Goal: Find specific page/section: Find specific page/section

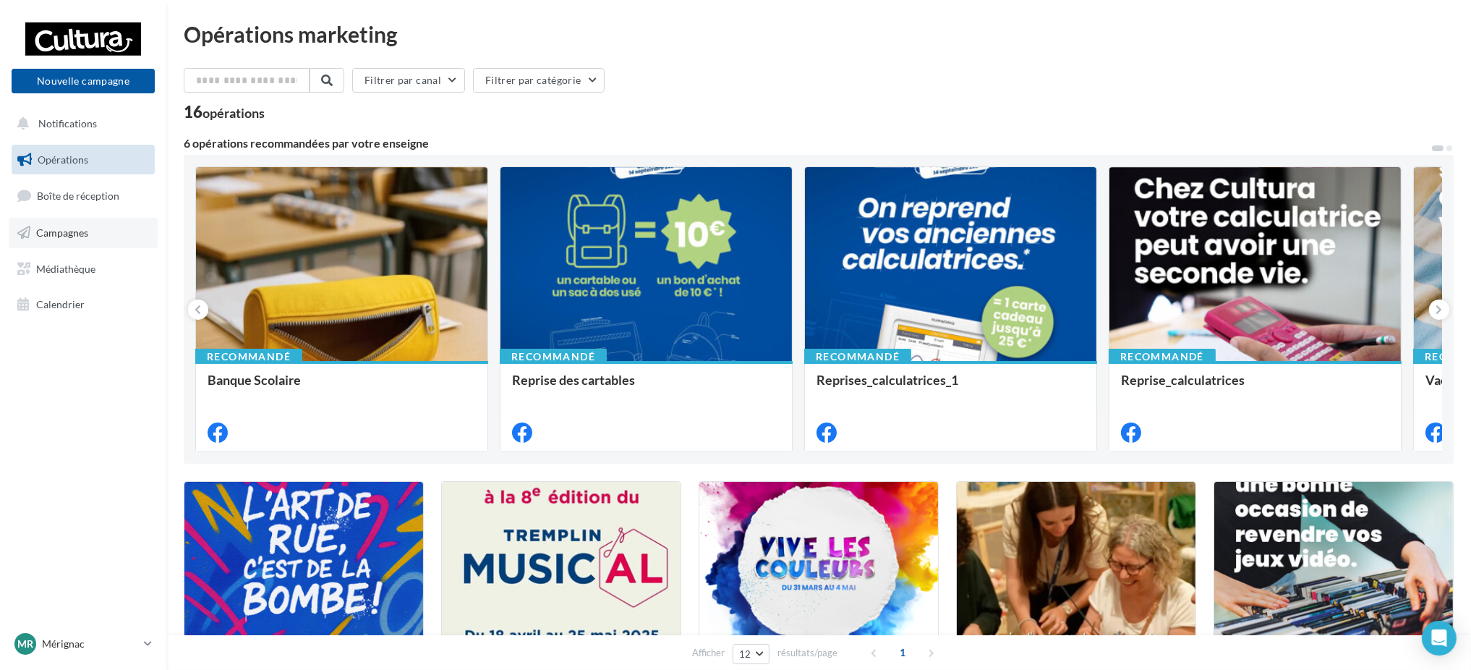
click at [52, 236] on span "Campagnes" at bounding box center [62, 232] width 52 height 12
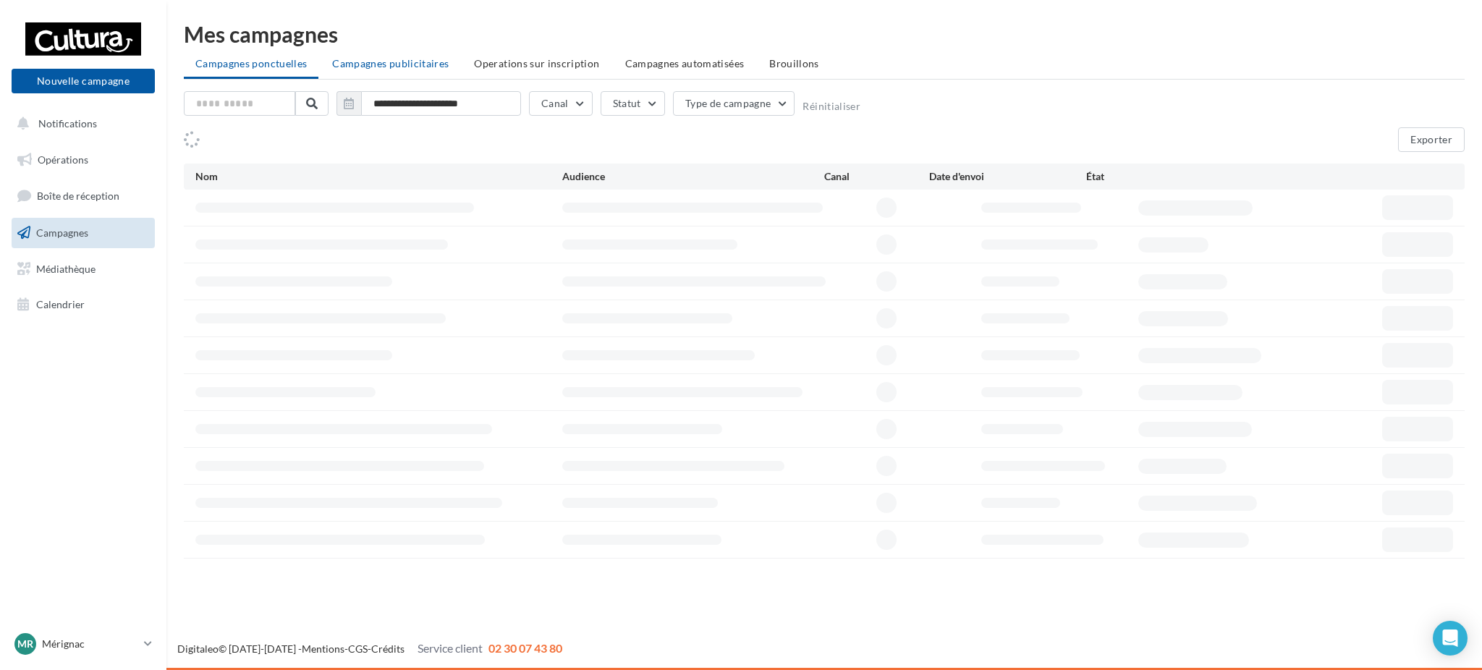
click at [352, 72] on li "Campagnes publicitaires" at bounding box center [390, 64] width 140 height 26
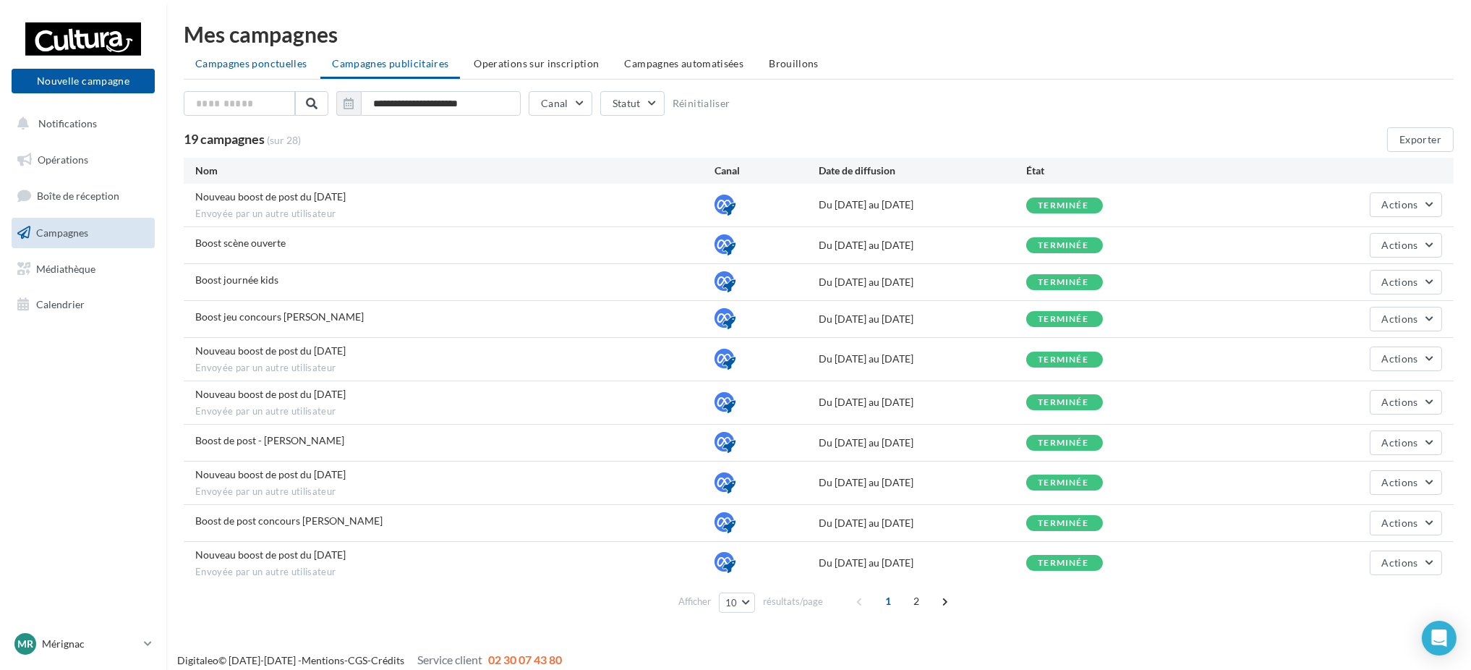
click at [284, 63] on span "Campagnes ponctuelles" at bounding box center [250, 63] width 111 height 12
